Goal: Communication & Community: Participate in discussion

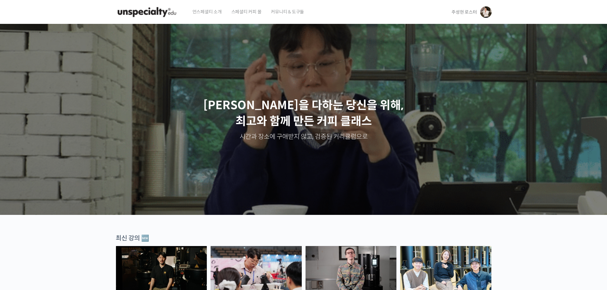
click at [462, 9] on span "주성현 로스터" at bounding box center [463, 12] width 25 height 6
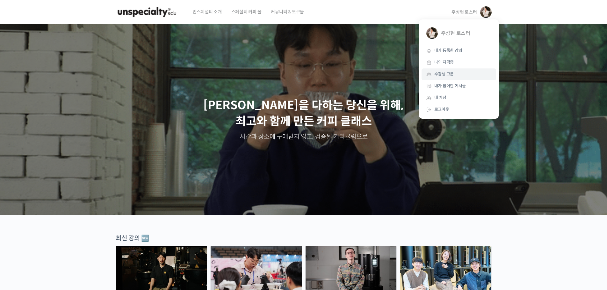
click at [458, 76] on link "수강생 그룹" at bounding box center [458, 74] width 75 height 12
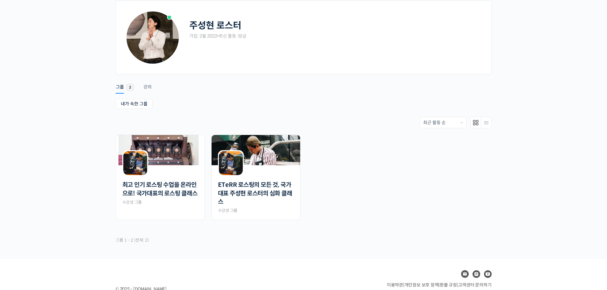
scroll to position [58, 0]
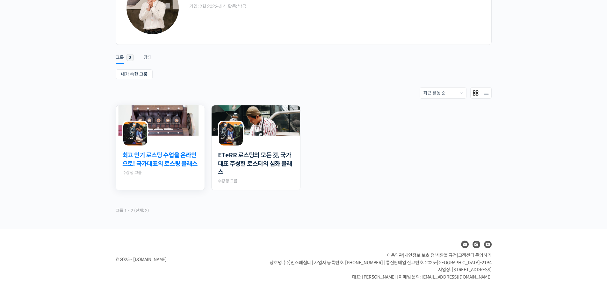
click at [167, 159] on link "최고 인기 로스팅 수업을 온라인으로! 국가대표의 로스팅 클래스" at bounding box center [160, 159] width 76 height 17
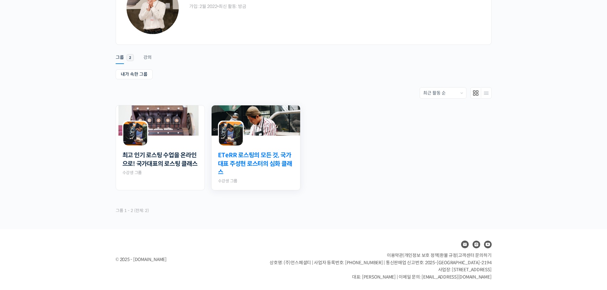
click at [281, 157] on link "ETeRR 로스팅의 모든 것, 국가대표 주성현 로스터의 심화 클래스" at bounding box center [256, 163] width 76 height 25
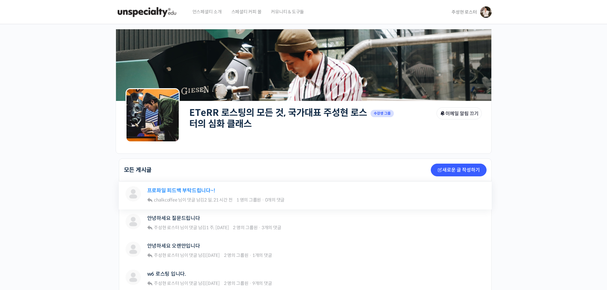
click at [198, 189] on link "프로파일 피드백 부탁드립니다~!" at bounding box center [181, 191] width 68 height 6
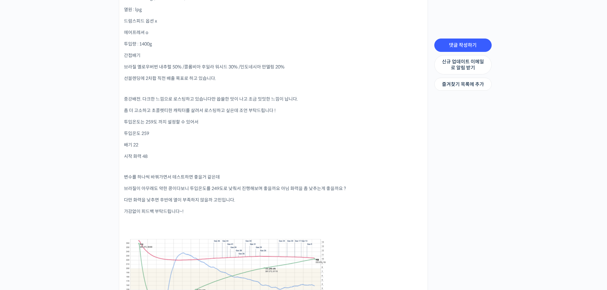
scroll to position [318, 0]
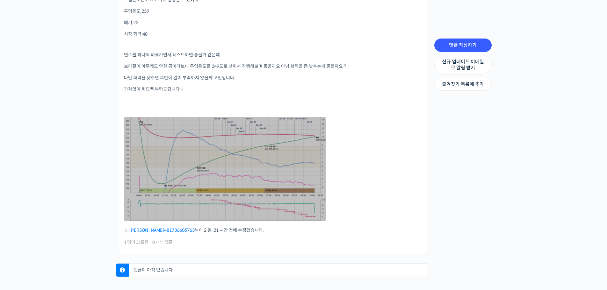
click at [203, 166] on link at bounding box center [225, 169] width 202 height 104
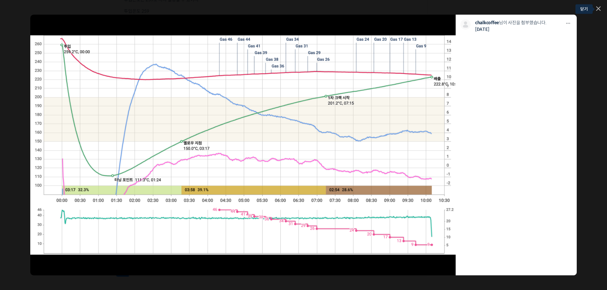
click at [596, 8] on link at bounding box center [598, 8] width 4 height 5
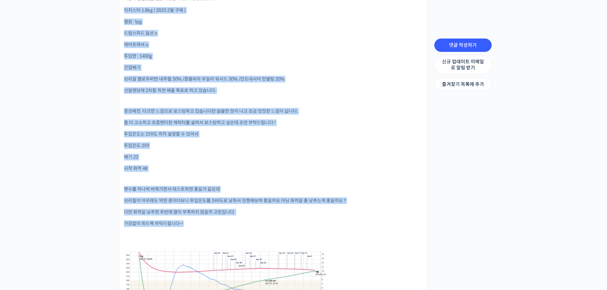
scroll to position [255, 0]
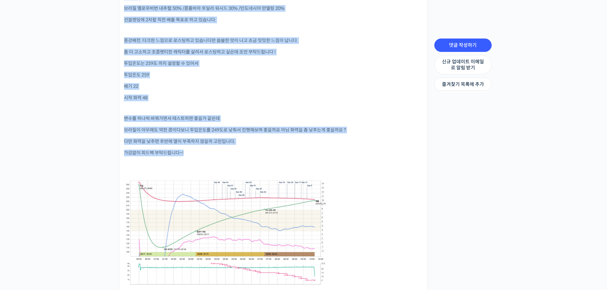
drag, startPoint x: 122, startPoint y: 67, endPoint x: 275, endPoint y: 166, distance: 182.3
click at [275, 166] on li "ETeRR 로스팅의 모든 것, 국가대표 주성현 로스터의 심화 클래스 프로파일 피드백 부탁드립니다~! Stick 닫기 수정하기 닫기 Stick …" at bounding box center [273, 111] width 309 height 414
copy div "lore 2.1ip ( 9927.5d si ) am : con adipi el s doeiu t inc : 0619u labo etd magn…"
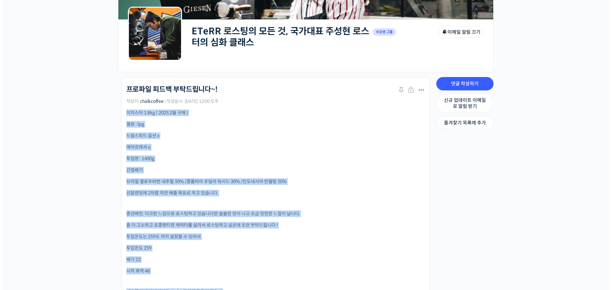
scroll to position [64, 0]
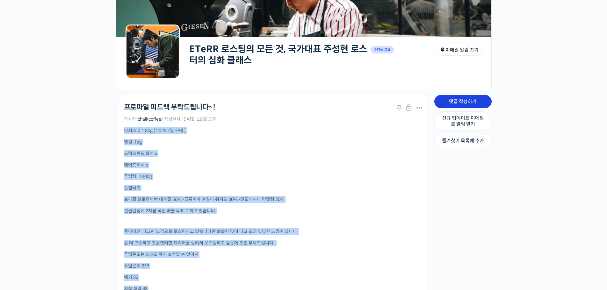
click at [457, 99] on link "댓글 작성하기" at bounding box center [462, 101] width 57 height 13
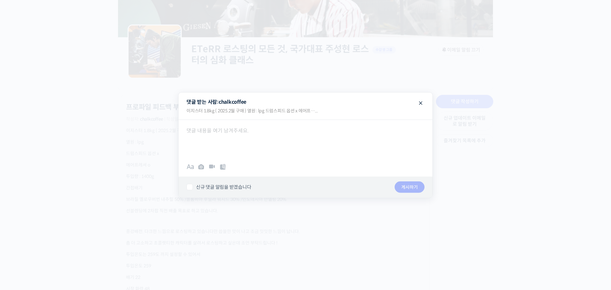
click at [317, 145] on div at bounding box center [306, 139] width 254 height 38
paste div
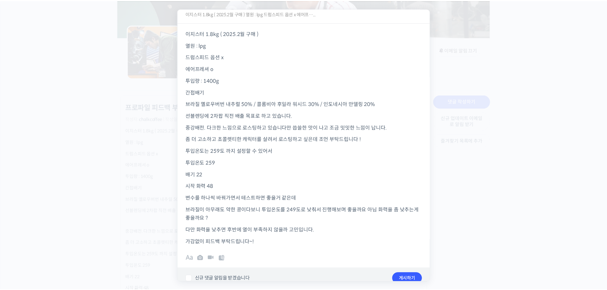
scroll to position [20, 0]
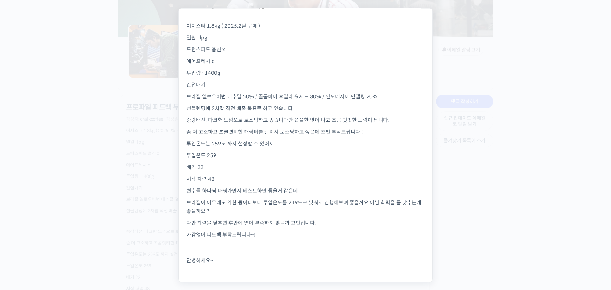
click at [137, 194] on div at bounding box center [305, 145] width 611 height 290
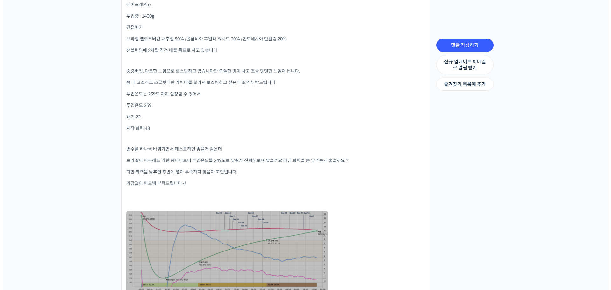
scroll to position [318, 0]
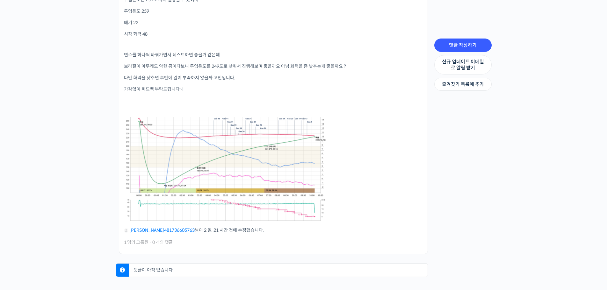
click at [303, 189] on link at bounding box center [225, 169] width 202 height 104
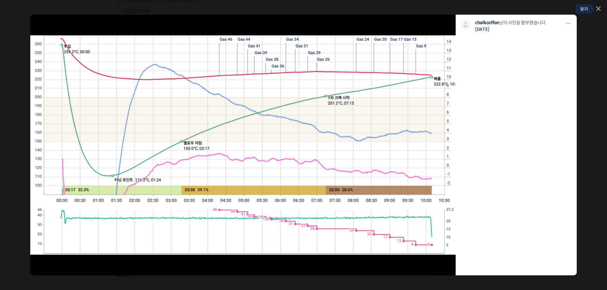
click at [598, 10] on icon at bounding box center [598, 8] width 4 height 4
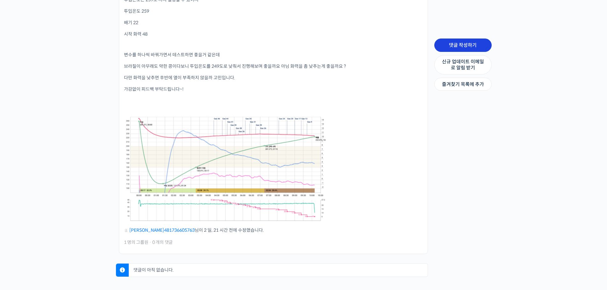
click at [465, 45] on link "댓글 작성하기" at bounding box center [462, 45] width 57 height 13
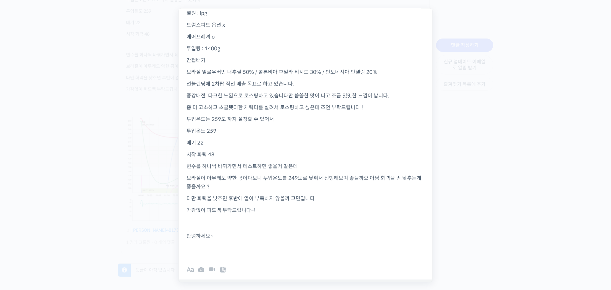
scroll to position [63, 0]
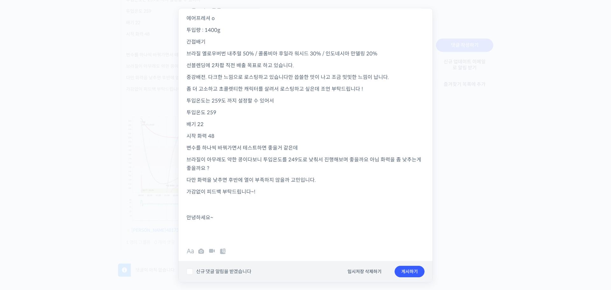
click at [234, 220] on p "가감없이 피드백 부탁드립니다~! 안녕하세요~" at bounding box center [306, 214] width 238 height 52
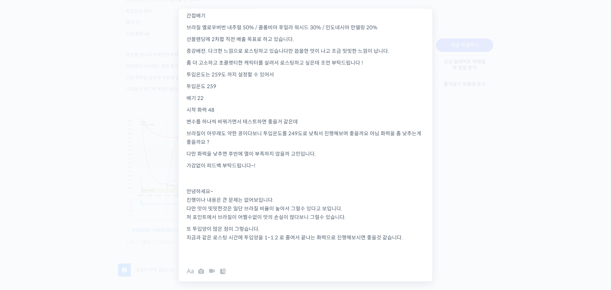
scroll to position [110, 0]
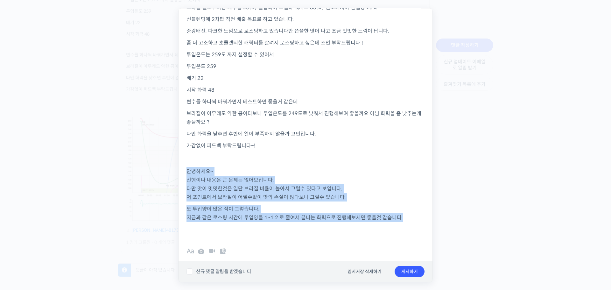
drag, startPoint x: 186, startPoint y: 172, endPoint x: 402, endPoint y: 218, distance: 221.2
click at [402, 218] on div "이지스터 1.8kg ( 2025.2월 구매 ) 열원 : lpg 드럼스피드 옵션 x 에어프레셔 o 투입량 : 1400g 간접배기 브라질 옐로우버…" at bounding box center [306, 82] width 254 height 313
click at [193, 251] on span at bounding box center [191, 252] width 8 height 8
click at [201, 252] on b "B" at bounding box center [201, 251] width 8 height 6
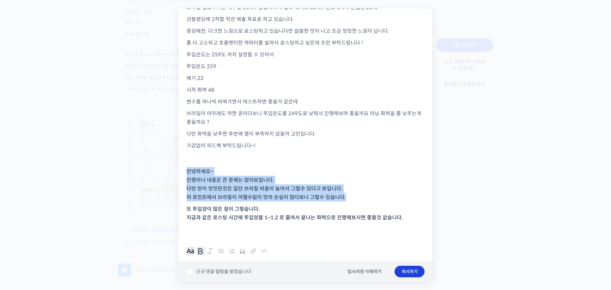
click at [407, 272] on button "게시하기" at bounding box center [410, 271] width 30 height 11
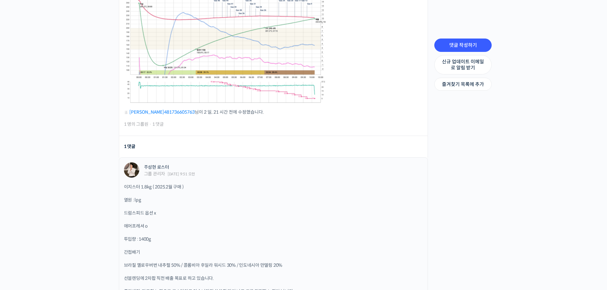
scroll to position [449, 0]
